Goal: Navigation & Orientation: Find specific page/section

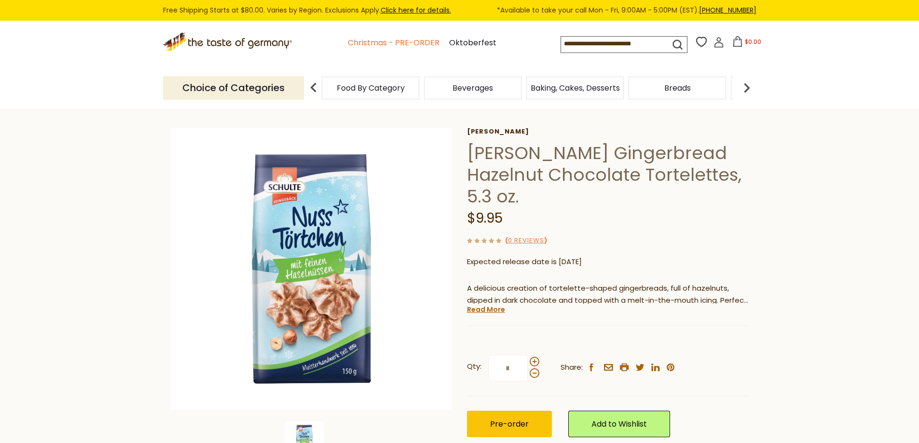
click at [384, 47] on link "Christmas - PRE-ORDER" at bounding box center [394, 43] width 92 height 13
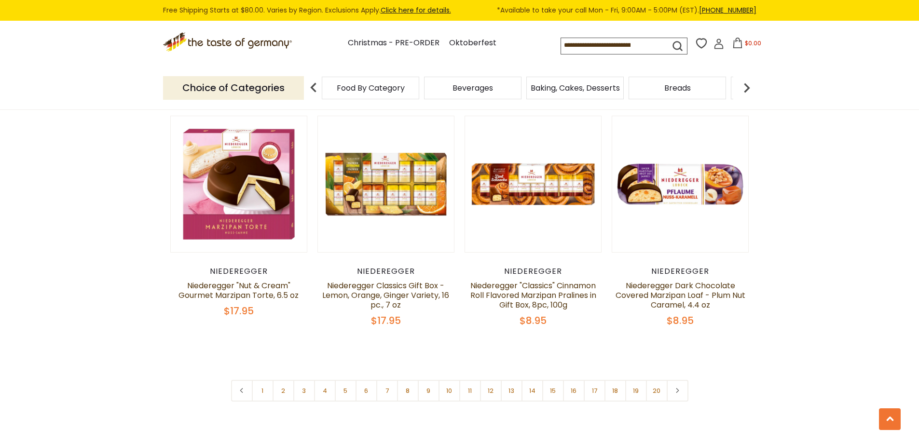
scroll to position [2268, 0]
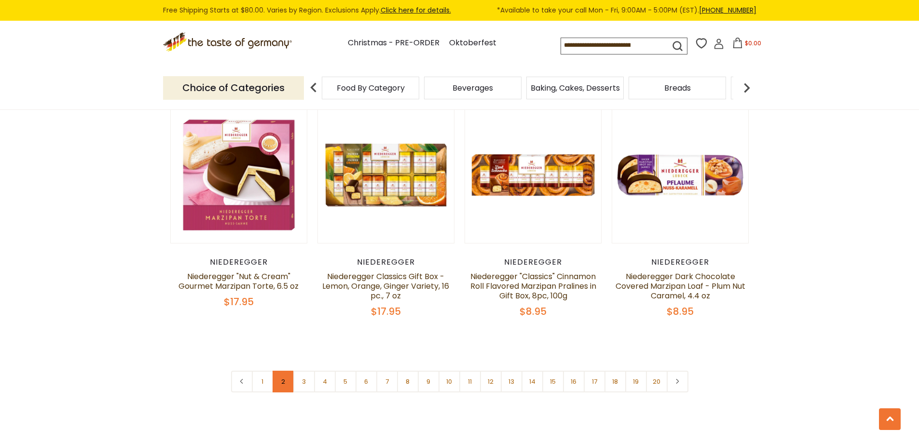
click at [283, 371] on link "2" at bounding box center [284, 382] width 22 height 22
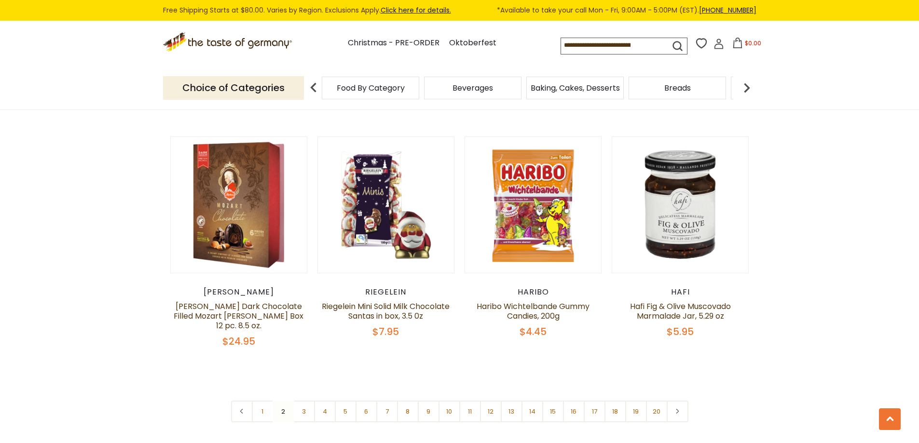
scroll to position [2252, 0]
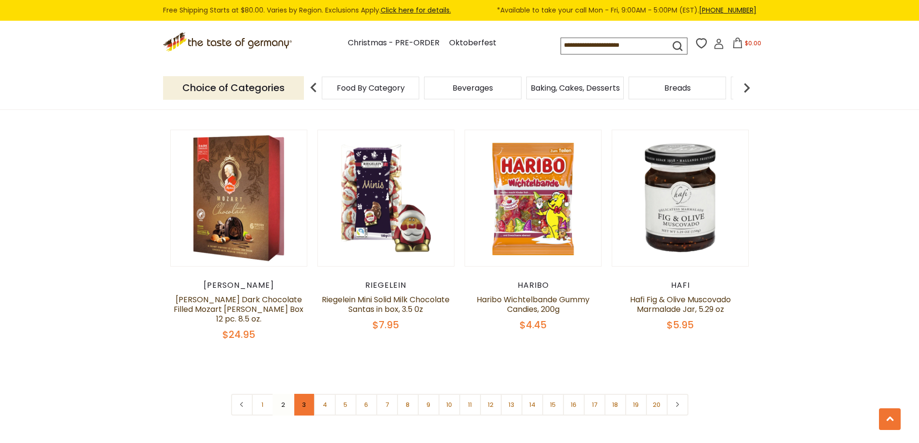
click at [297, 394] on link "3" at bounding box center [304, 405] width 22 height 22
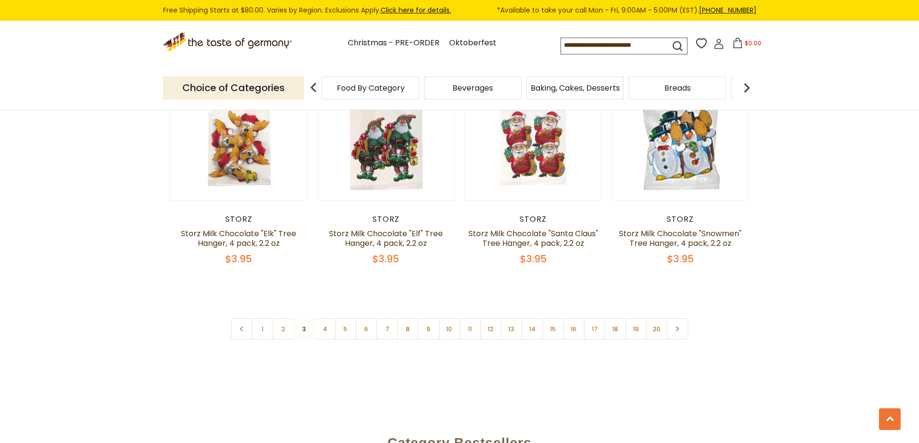
scroll to position [2301, 0]
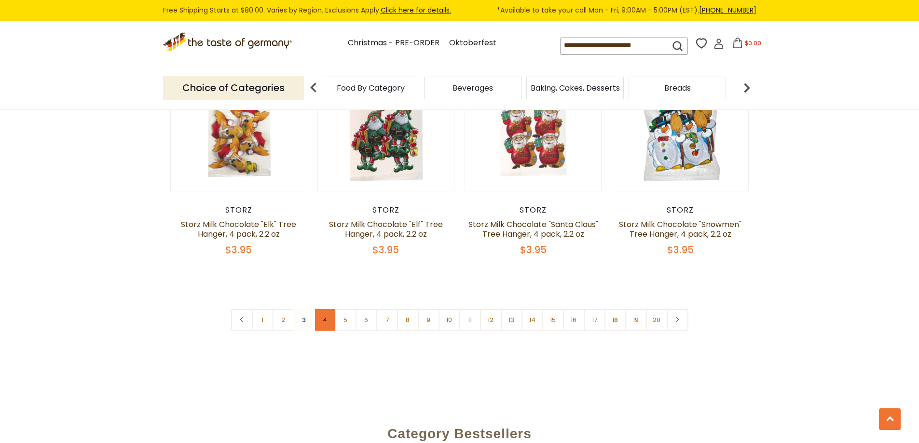
click at [323, 313] on link "4" at bounding box center [325, 320] width 22 height 22
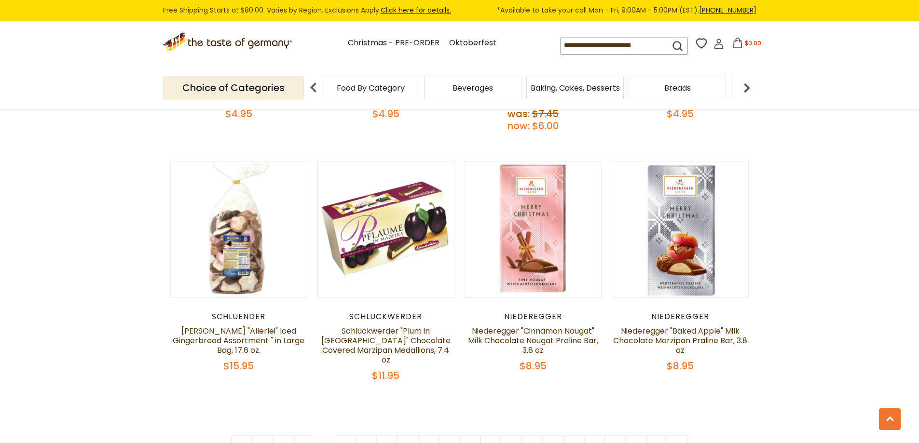
scroll to position [2220, 0]
